Goal: Information Seeking & Learning: Learn about a topic

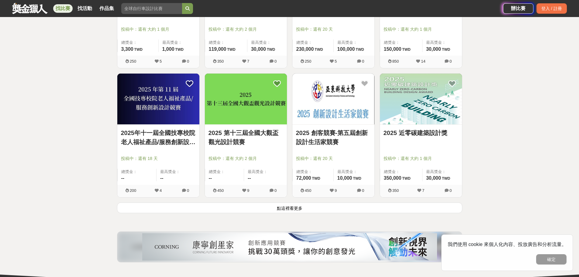
scroll to position [802, 0]
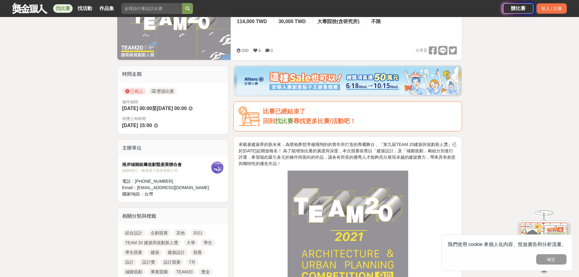
scroll to position [122, 0]
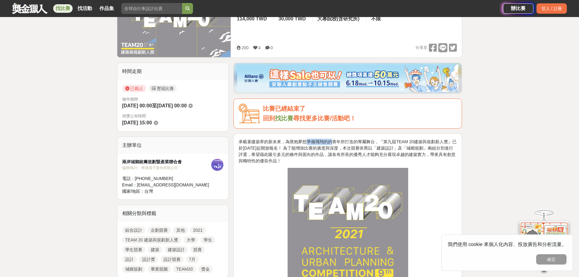
drag, startPoint x: 307, startPoint y: 140, endPoint x: 346, endPoint y: 142, distance: 39.6
click at [334, 141] on p "承載著建築界的新未來，為懷抱夢想準備飛翔的的青年所打造的專屬舞台，『第九屆TEAM 20建築與規劃新人獎』已於[DATE]起開放報名！ 為了能增加比賽的廣度與…" at bounding box center [347, 152] width 218 height 26
drag, startPoint x: 360, startPoint y: 143, endPoint x: 381, endPoint y: 145, distance: 21.3
click at [372, 143] on p "承載著建築界的新未來，為懷抱夢想準備飛翔的的青年所打造的專屬舞台，『第九屆TEAM 20建築與規劃新人獎』已於6月1日起開放報名！ 為了能增加比賽的廣度與深度…" at bounding box center [347, 152] width 218 height 26
drag, startPoint x: 322, startPoint y: 142, endPoint x: 379, endPoint y: 143, distance: 57.4
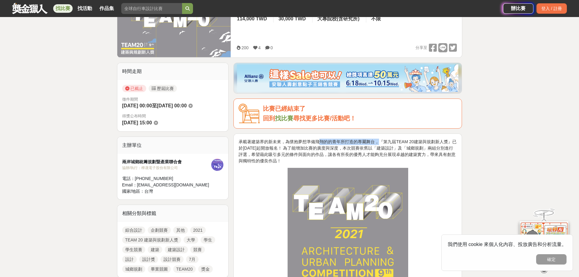
click at [379, 143] on p "承載著建築界的新未來，為懷抱夢想準備飛翔的的青年所打造的專屬舞台，『第九屆TEAM 20建築與規劃新人獎』已於6月1日起開放報名！ 為了能增加比賽的廣度與深度…" at bounding box center [347, 152] width 218 height 26
drag, startPoint x: 400, startPoint y: 143, endPoint x: 411, endPoint y: 143, distance: 10.9
click at [411, 143] on p "承載著建築界的新未來，為懷抱夢想準備飛翔的的青年所打造的專屬舞台，『第九屆TEAM 20建築與規劃新人獎』已於6月1日起開放報名！ 為了能增加比賽的廣度與深度…" at bounding box center [347, 152] width 218 height 26
drag, startPoint x: 390, startPoint y: 142, endPoint x: 413, endPoint y: 145, distance: 23.3
click at [412, 143] on p "承載著建築界的新未來，為懷抱夢想準備飛翔的的青年所打造的專屬舞台，『第九屆TEAM 20建築與規劃新人獎』已於6月1日起開放報名！ 為了能增加比賽的廣度與深度…" at bounding box center [347, 152] width 218 height 26
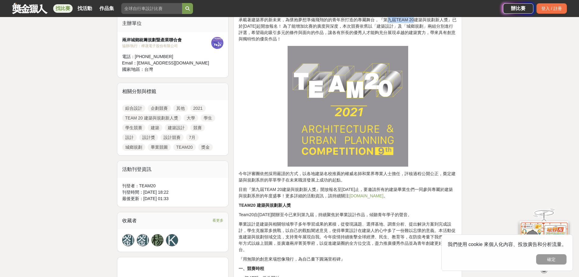
scroll to position [304, 0]
